Goal: Task Accomplishment & Management: Complete application form

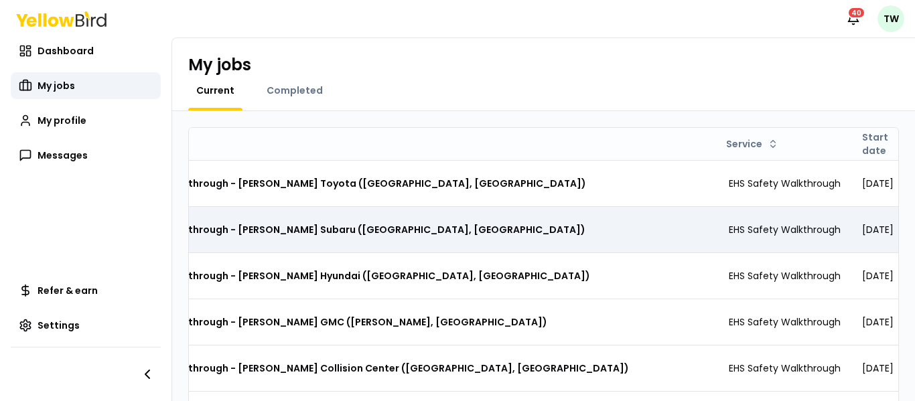
scroll to position [0, 99]
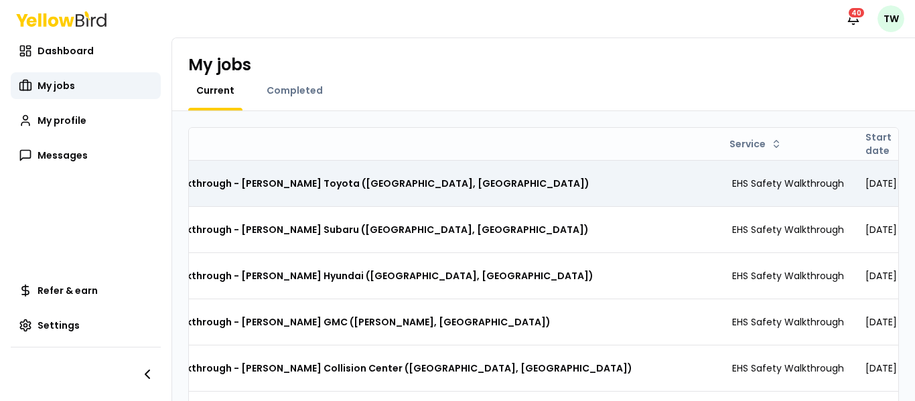
click at [451, 194] on div "Safety Walkthrough - [PERSON_NAME] Toyota ([GEOGRAPHIC_DATA], [GEOGRAPHIC_DATA])" at bounding box center [405, 183] width 610 height 24
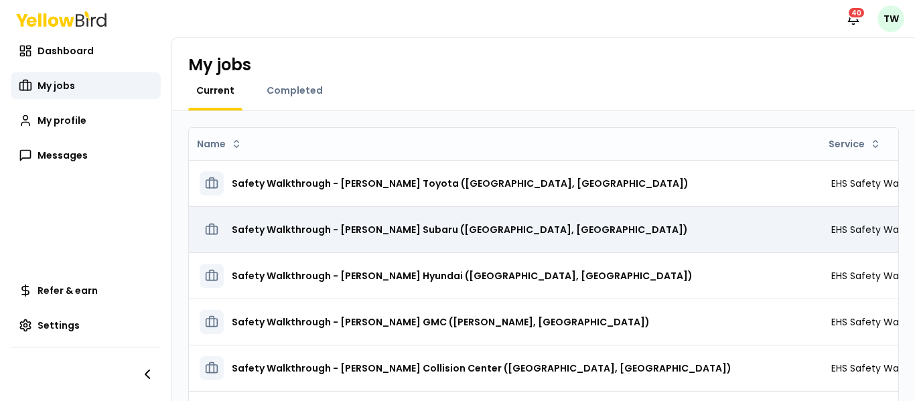
click at [426, 226] on h3 "Safety Walkthrough - [PERSON_NAME] Subaru ([GEOGRAPHIC_DATA], [GEOGRAPHIC_DATA])" at bounding box center [460, 230] width 456 height 24
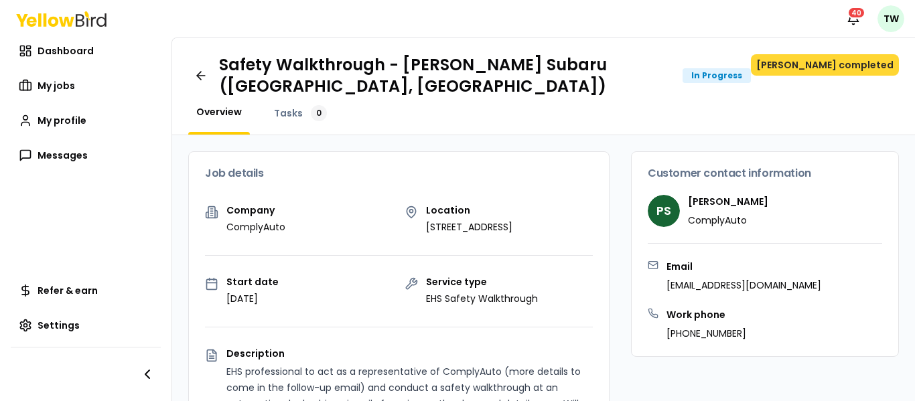
click at [843, 71] on button "[PERSON_NAME] completed" at bounding box center [825, 64] width 148 height 21
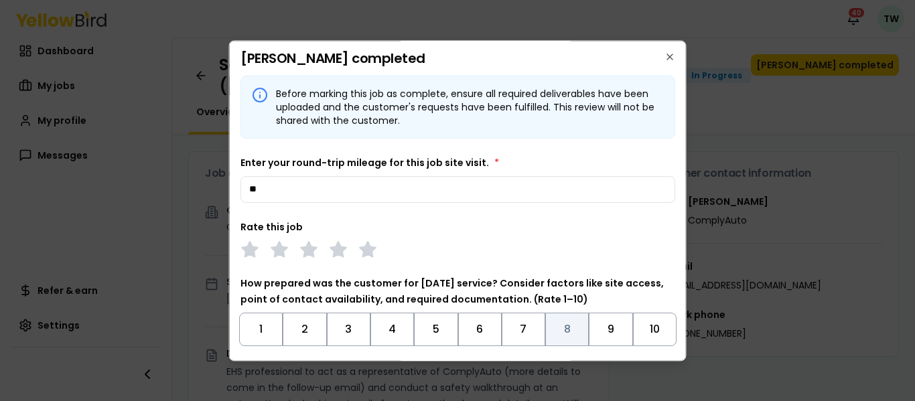
type input "**"
click at [565, 320] on button "8" at bounding box center [567, 329] width 44 height 33
click at [364, 250] on polygon at bounding box center [367, 249] width 15 height 15
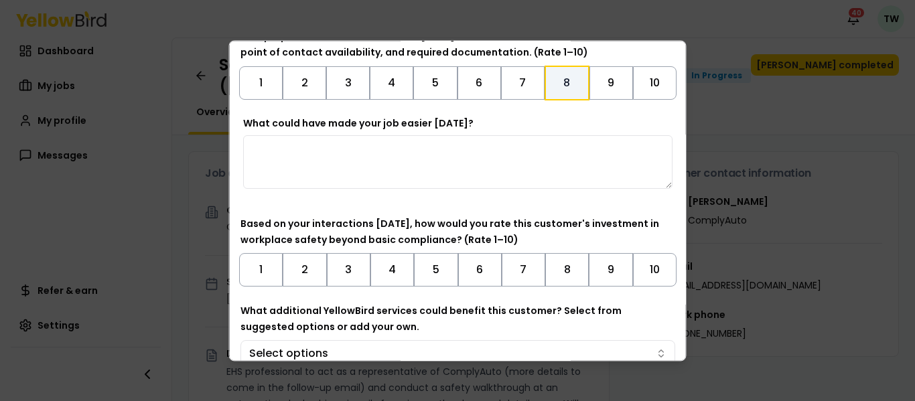
scroll to position [250, 0]
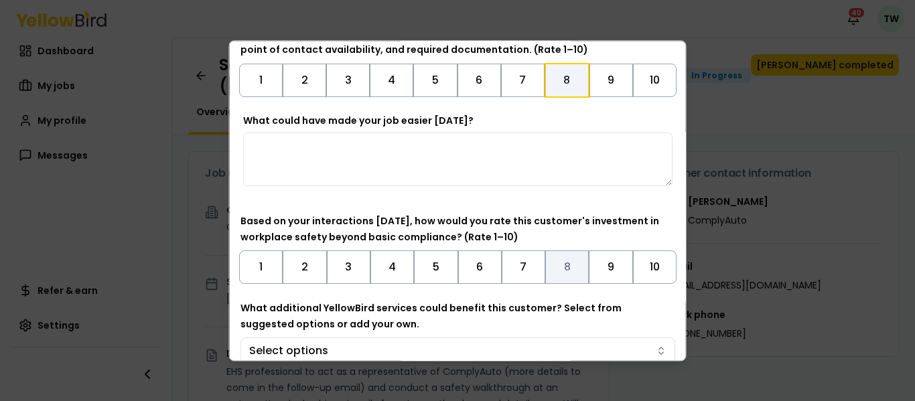
click at [572, 279] on button "8" at bounding box center [567, 267] width 44 height 33
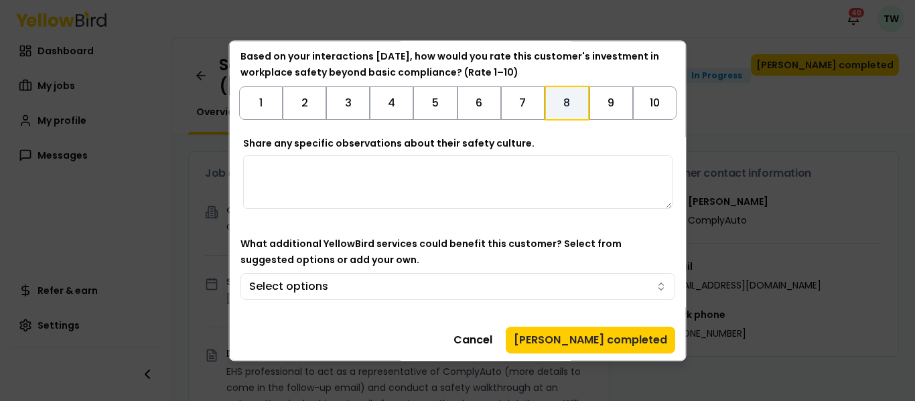
scroll to position [419, 0]
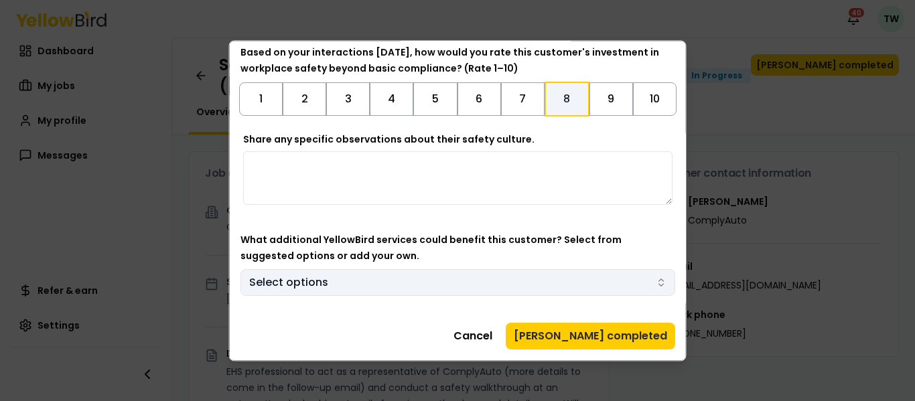
click at [573, 283] on button "Select options" at bounding box center [457, 282] width 435 height 27
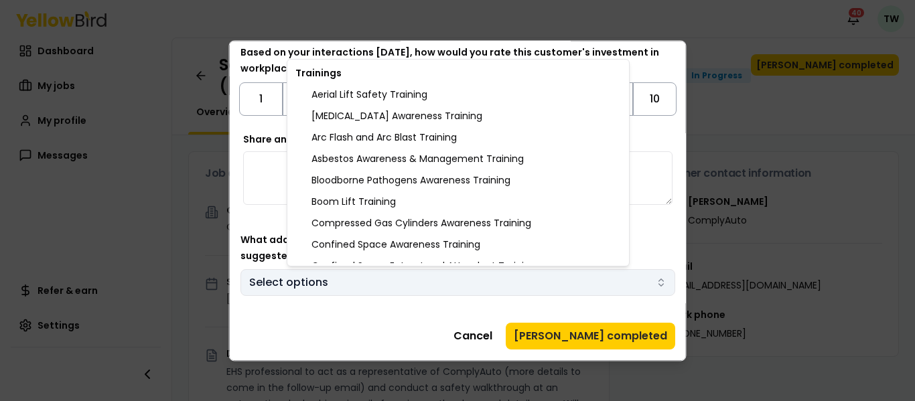
scroll to position [1438, 0]
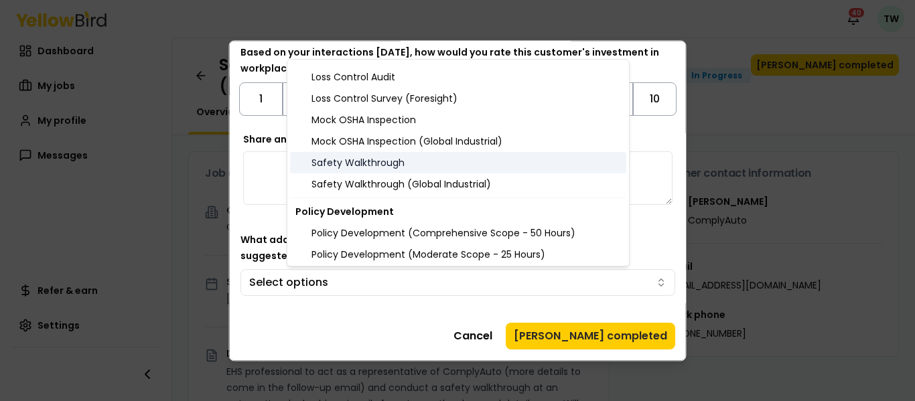
click at [320, 158] on div "Safety Walkthrough" at bounding box center [458, 162] width 336 height 21
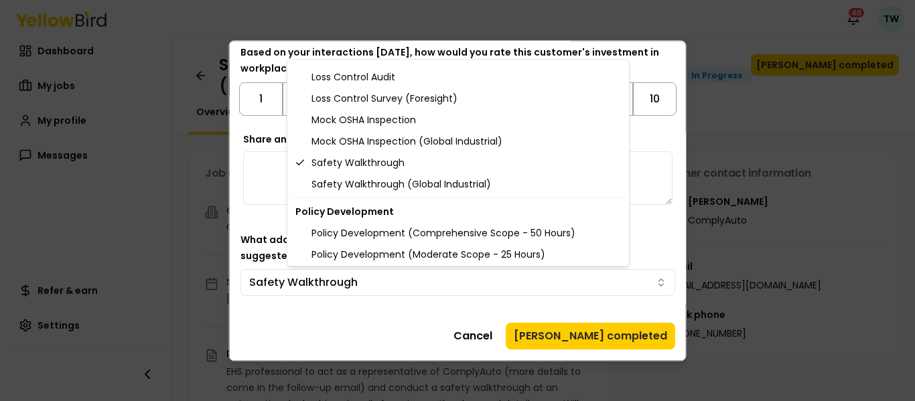
click at [618, 337] on body "Notifications 40 TW Dashboard My jobs My profile Messages Refer & earn Settings…" at bounding box center [457, 200] width 915 height 401
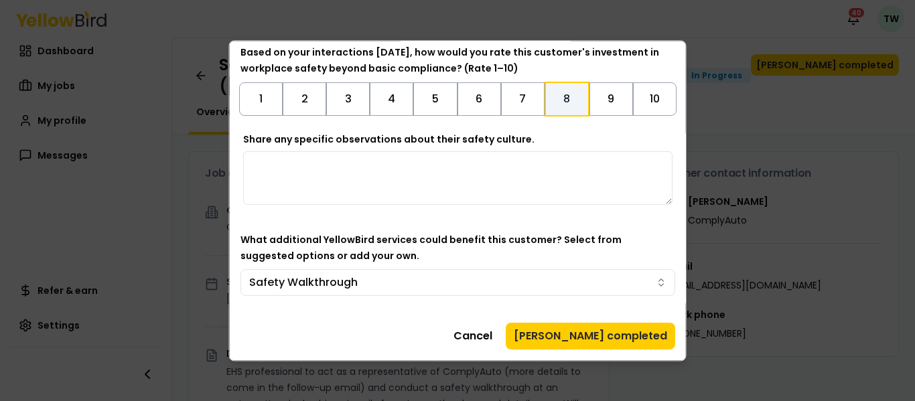
click at [618, 337] on button "[PERSON_NAME] completed" at bounding box center [590, 336] width 169 height 27
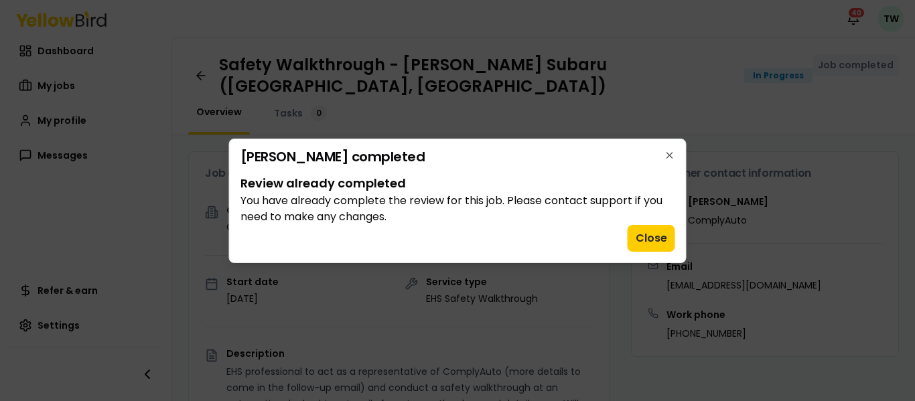
scroll to position [0, 0]
